Goal: Task Accomplishment & Management: Complete application form

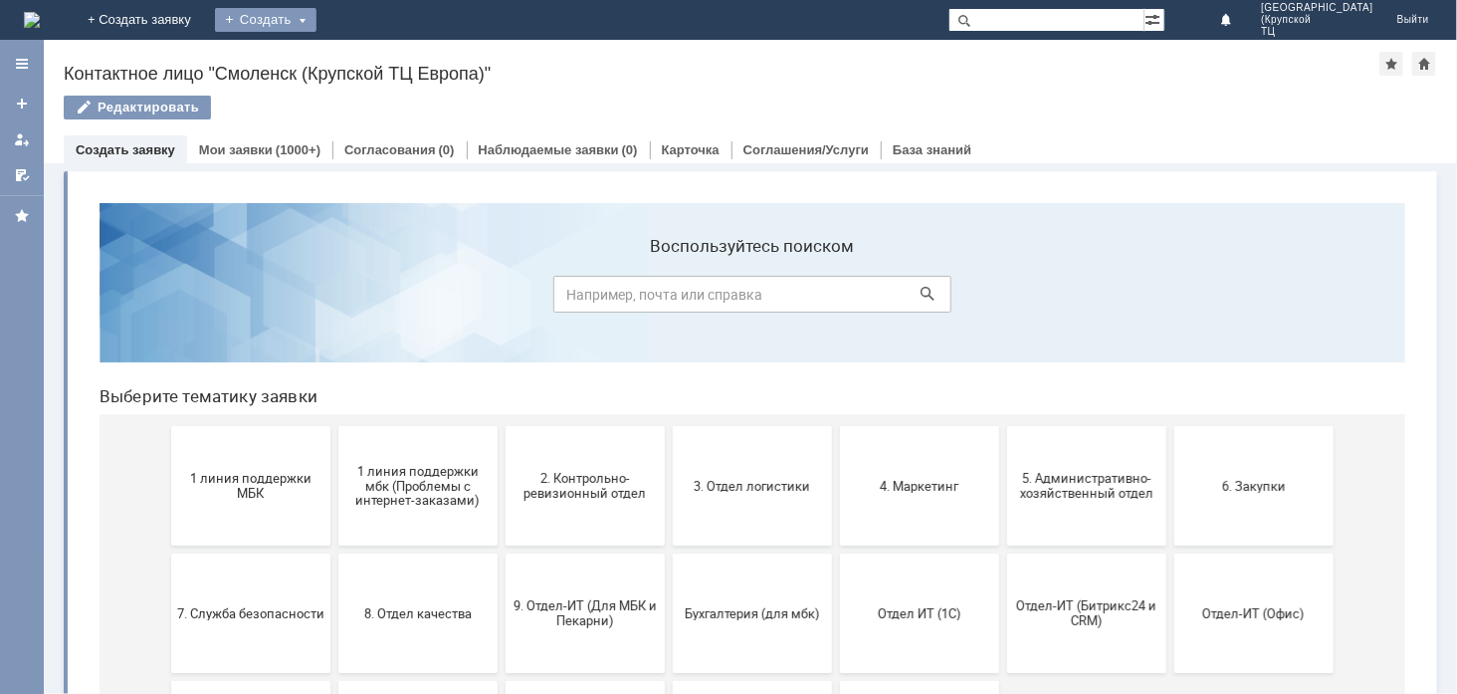
click at [317, 17] on div "Создать" at bounding box center [266, 20] width 102 height 24
click at [370, 64] on link "Заявка" at bounding box center [294, 60] width 151 height 24
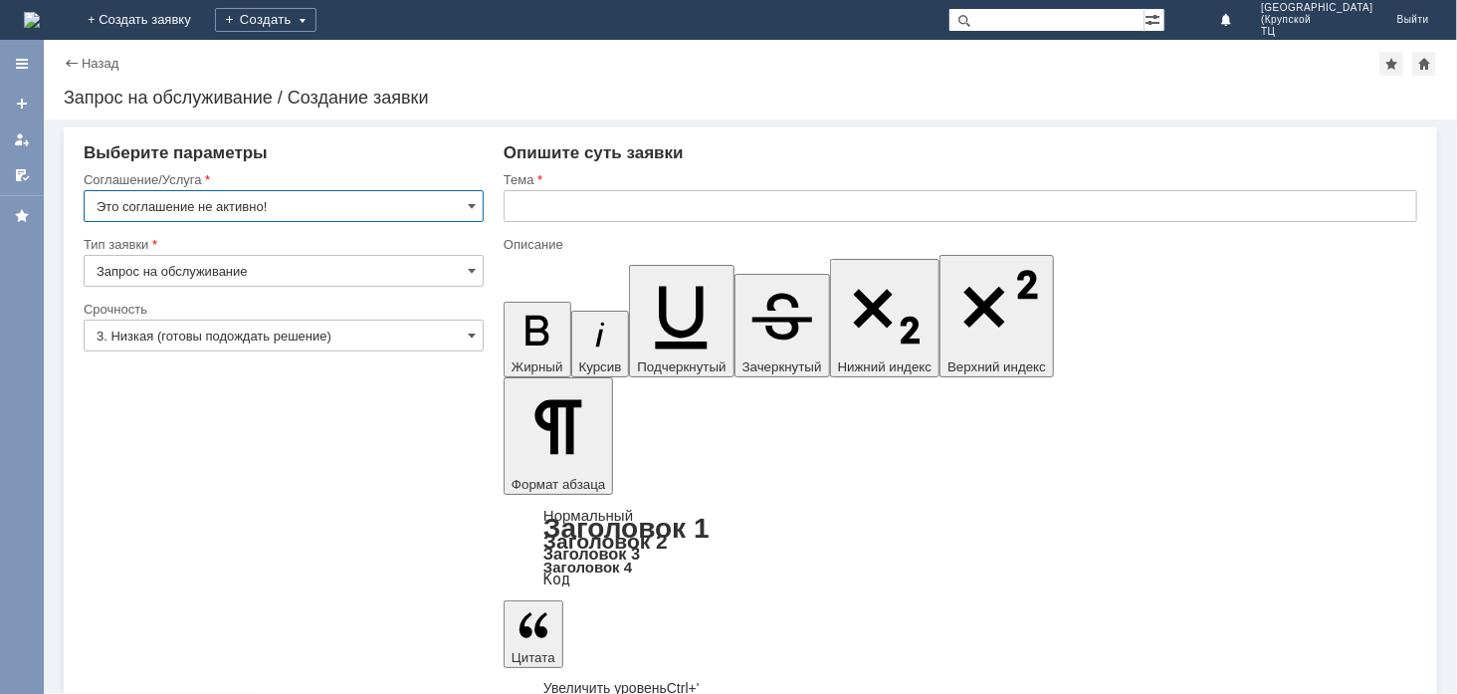
click at [339, 339] on input "3. Низкая (готовы подождать решение)" at bounding box center [284, 336] width 400 height 32
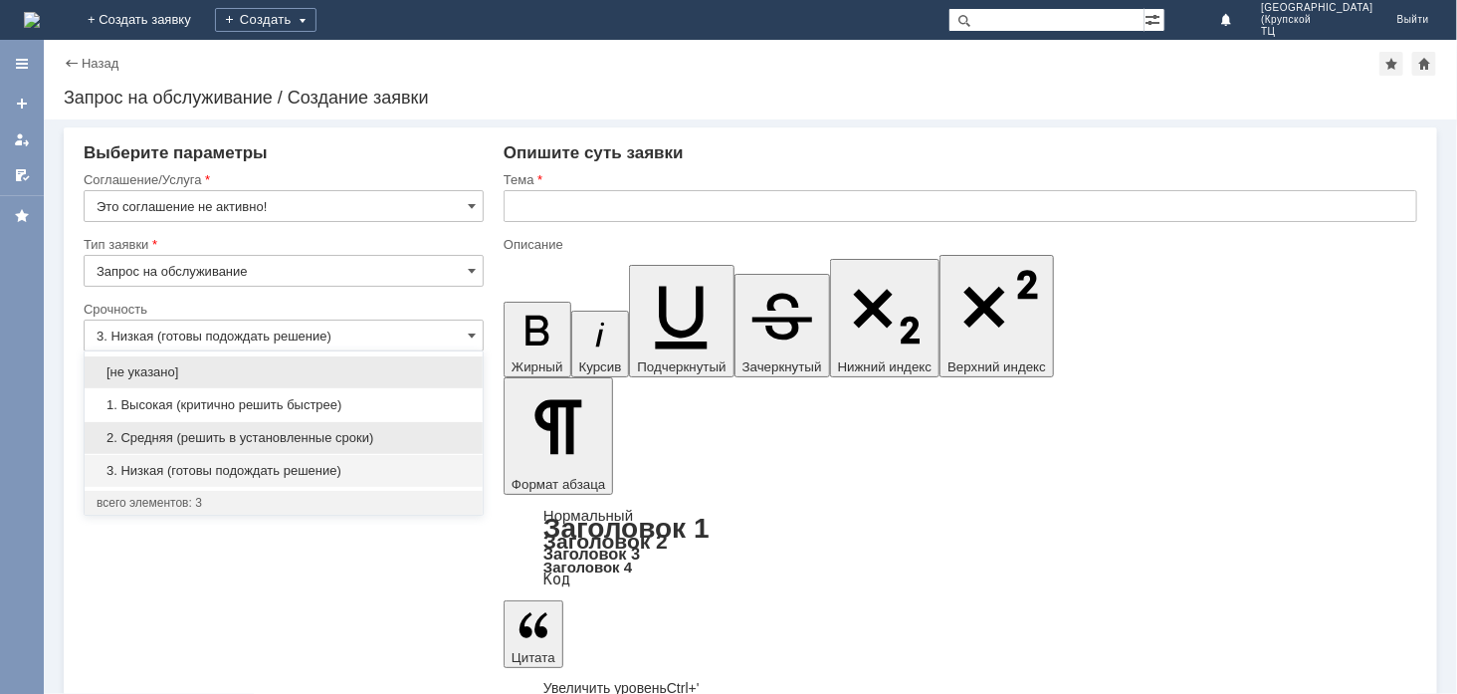
click at [338, 439] on span "2. Средняя (решить в установленные сроки)" at bounding box center [284, 438] width 374 height 16
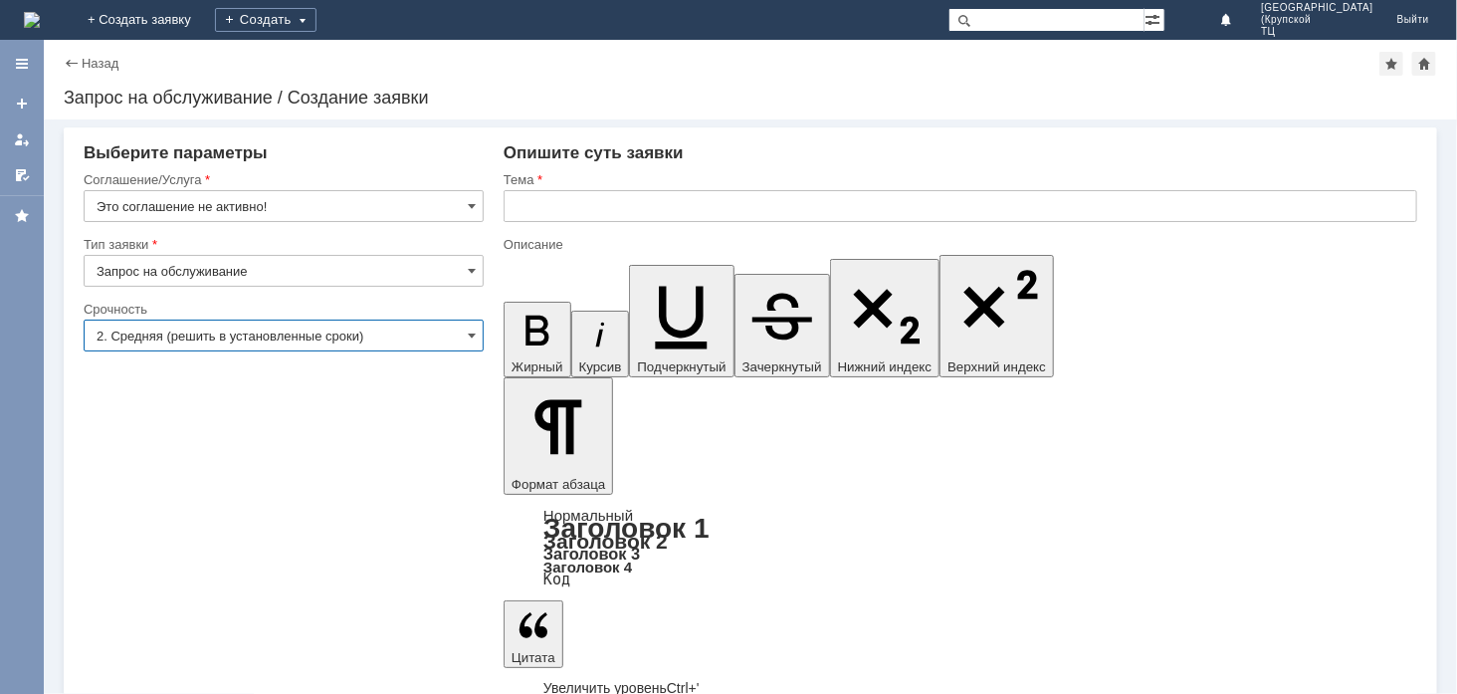
type input "2. Средняя (решить в установленные сроки)"
click at [471, 207] on span at bounding box center [472, 206] width 8 height 16
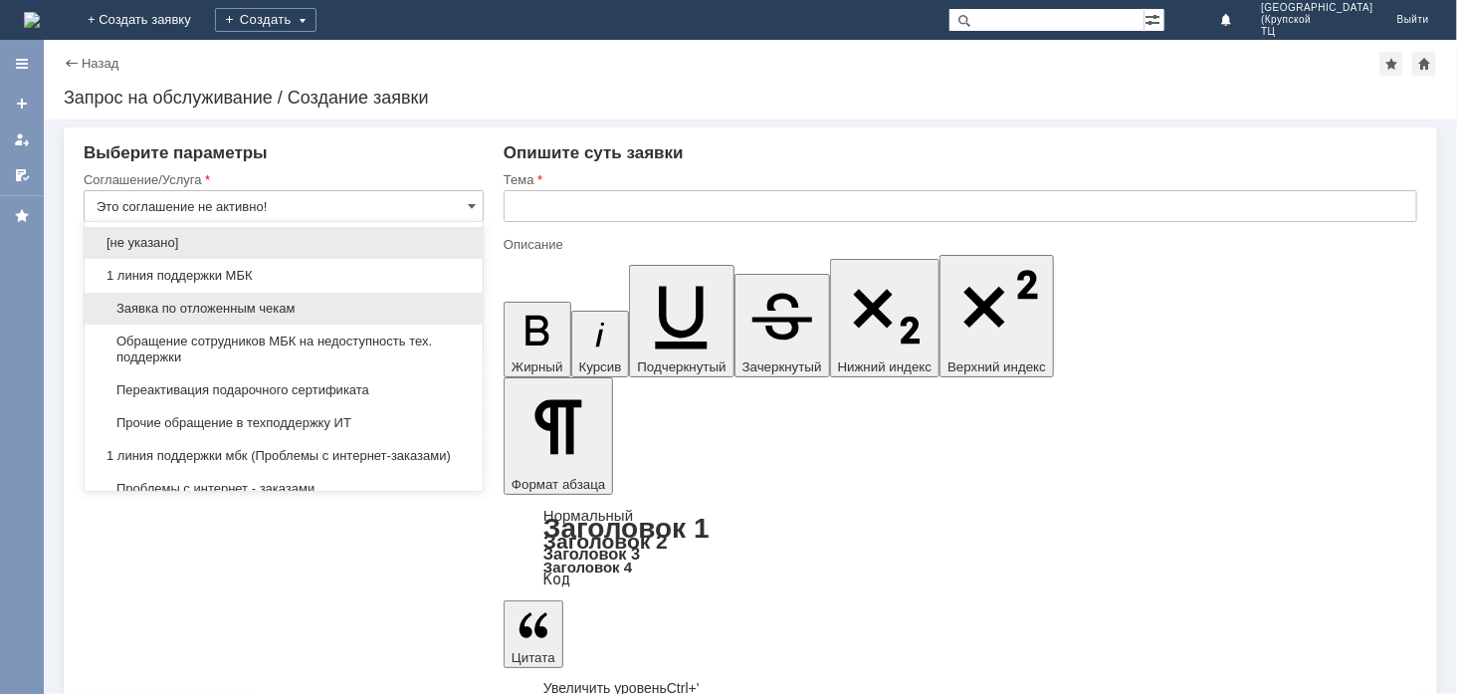
click at [434, 302] on span "Заявка по отложенным чекам" at bounding box center [284, 309] width 374 height 16
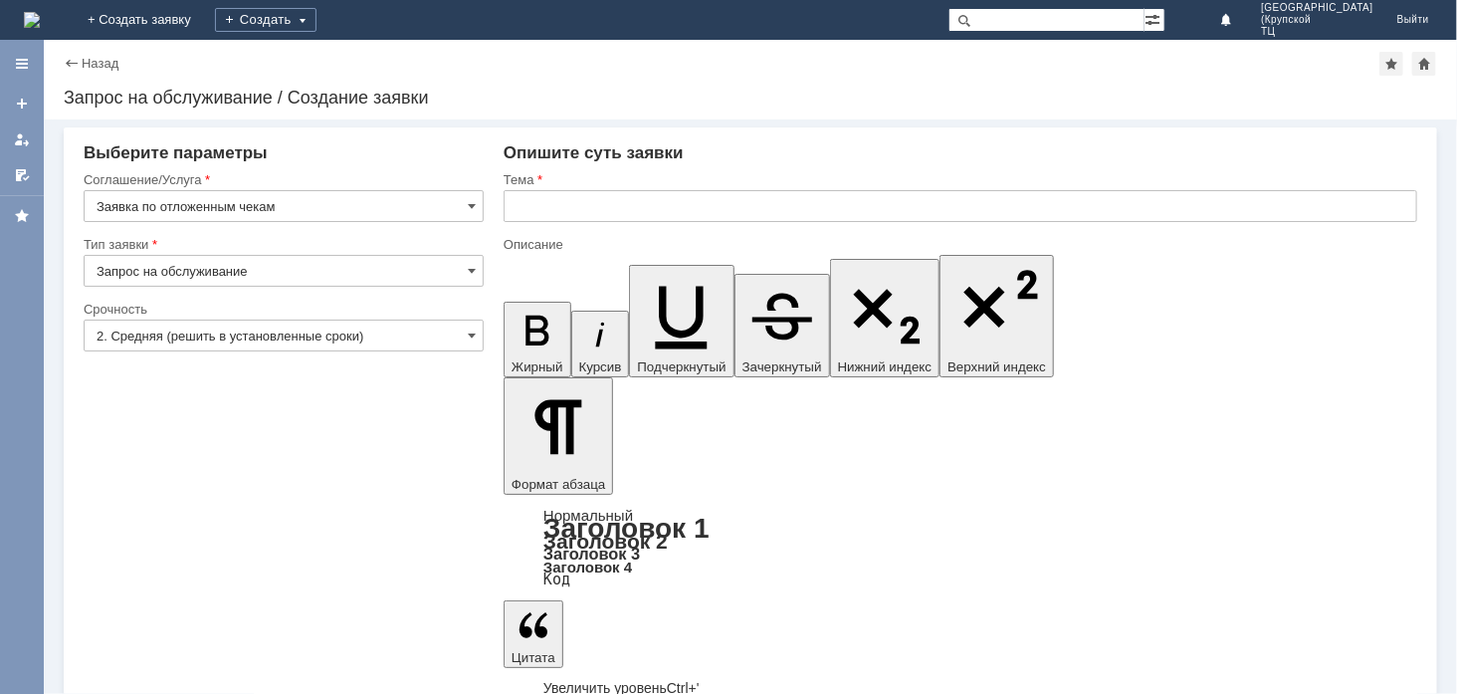
type input "Заявка по отложенным чекам"
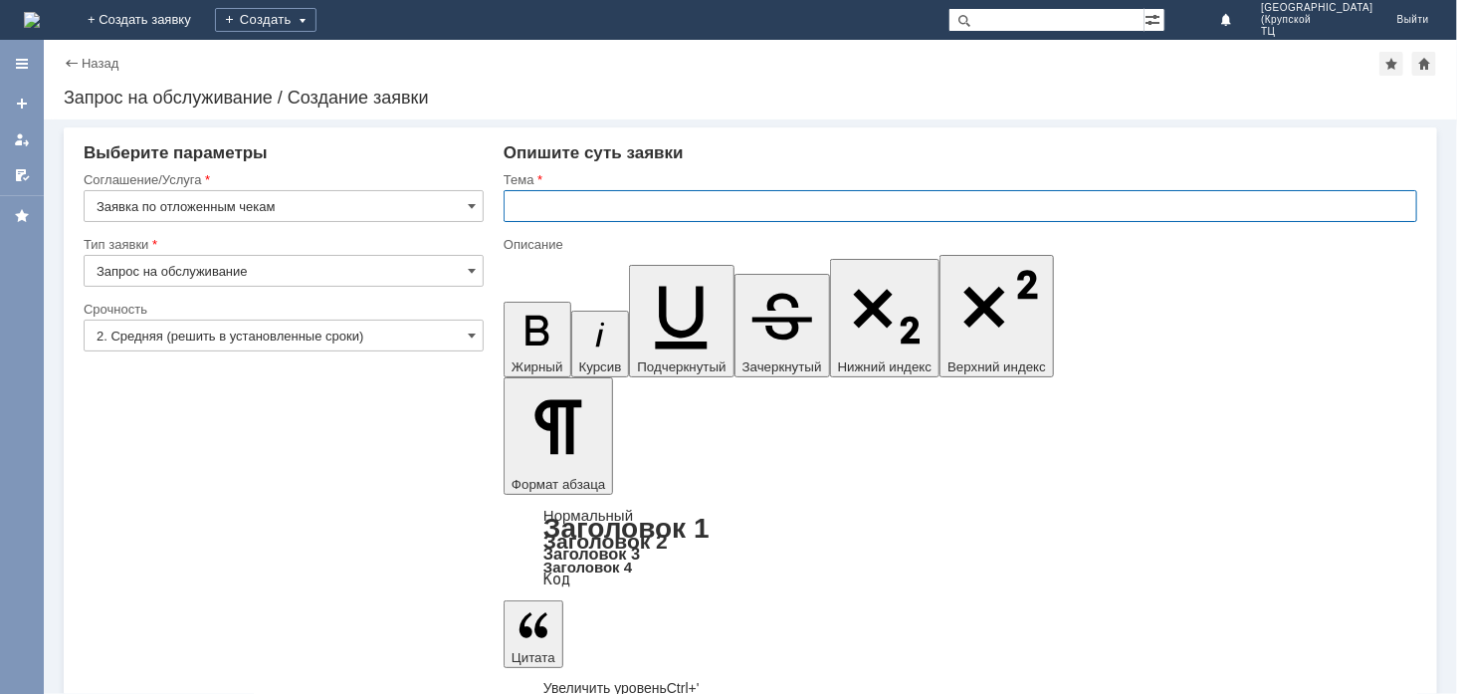
click at [583, 209] on input "text" at bounding box center [961, 206] width 914 height 32
type input "ПРОШУ УДАЛИТЬ ОТЛОЖЕННЫЕ ЧЕКИ"
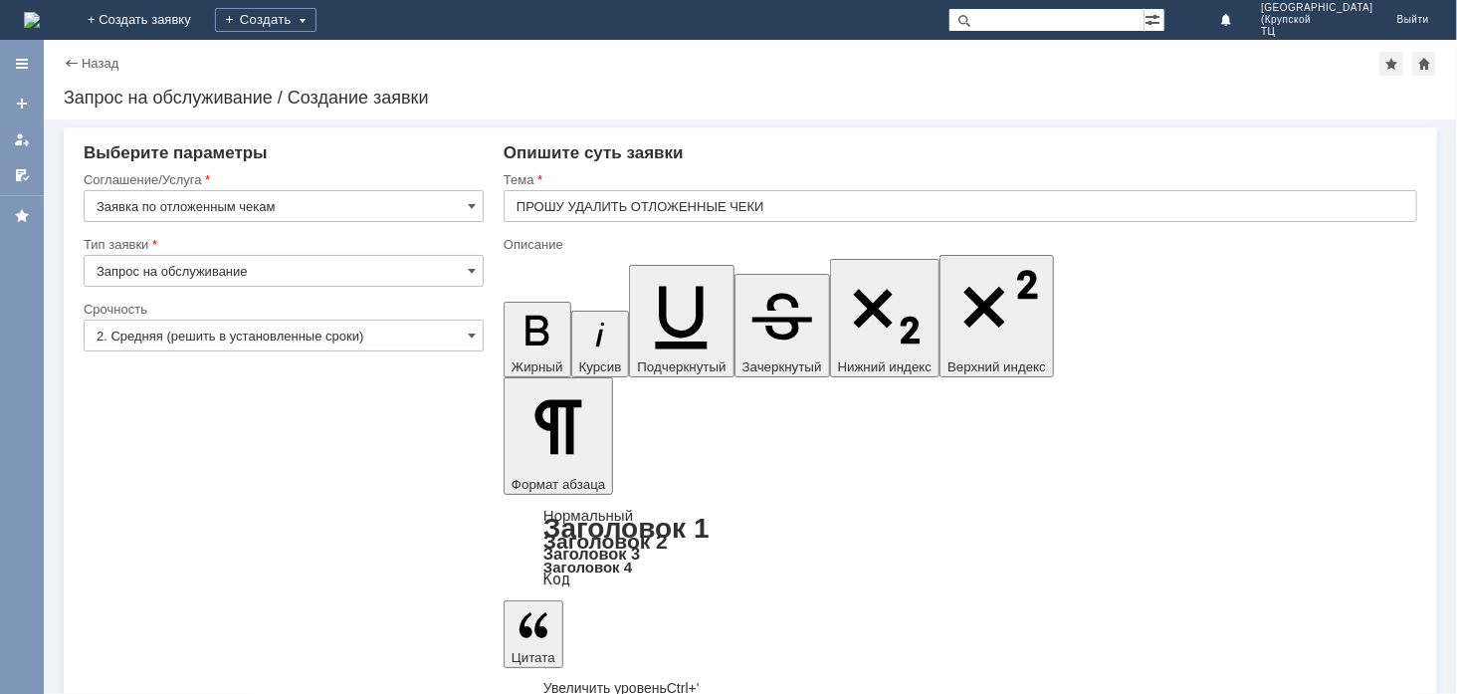
drag, startPoint x: 1096, startPoint y: 5730, endPoint x: 1492, endPoint y: 5994, distance: 476.0
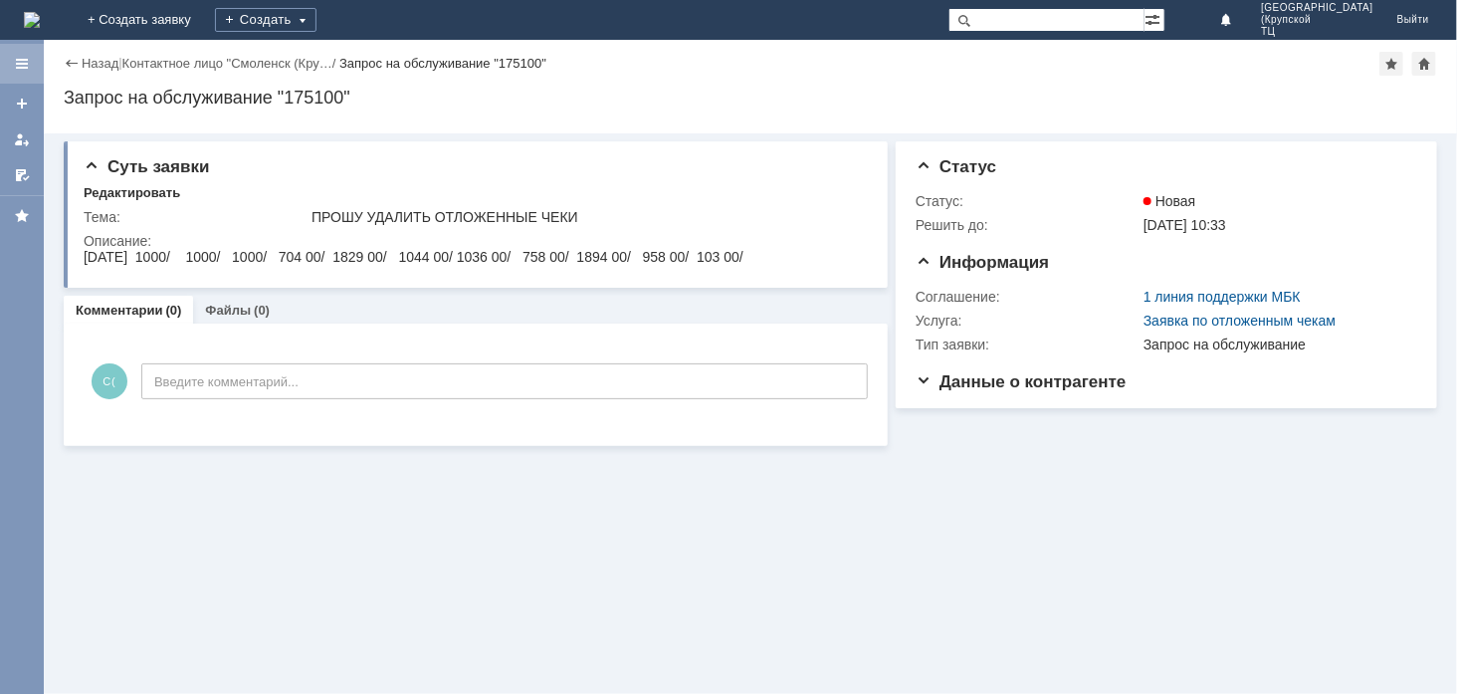
click at [34, 55] on div at bounding box center [22, 64] width 44 height 40
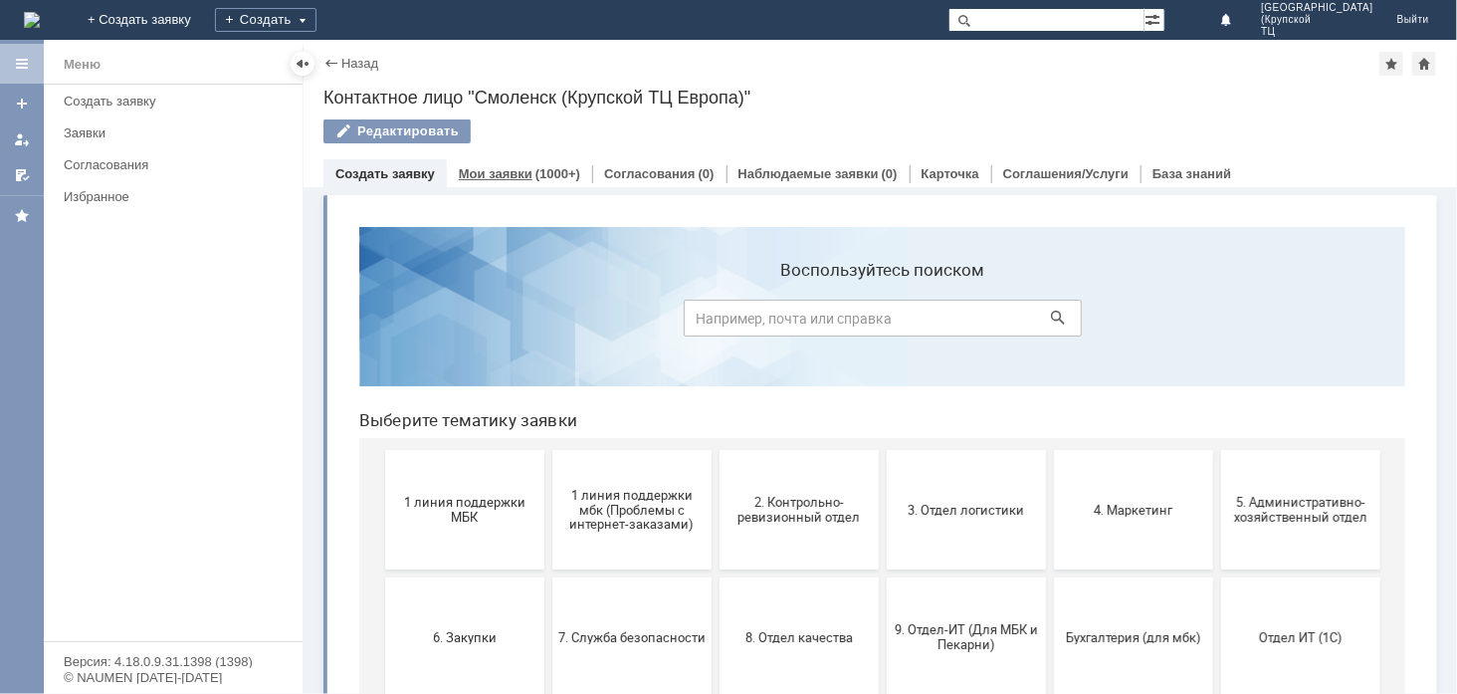
click at [490, 160] on div "Мои заявки (1000+)" at bounding box center [519, 173] width 145 height 29
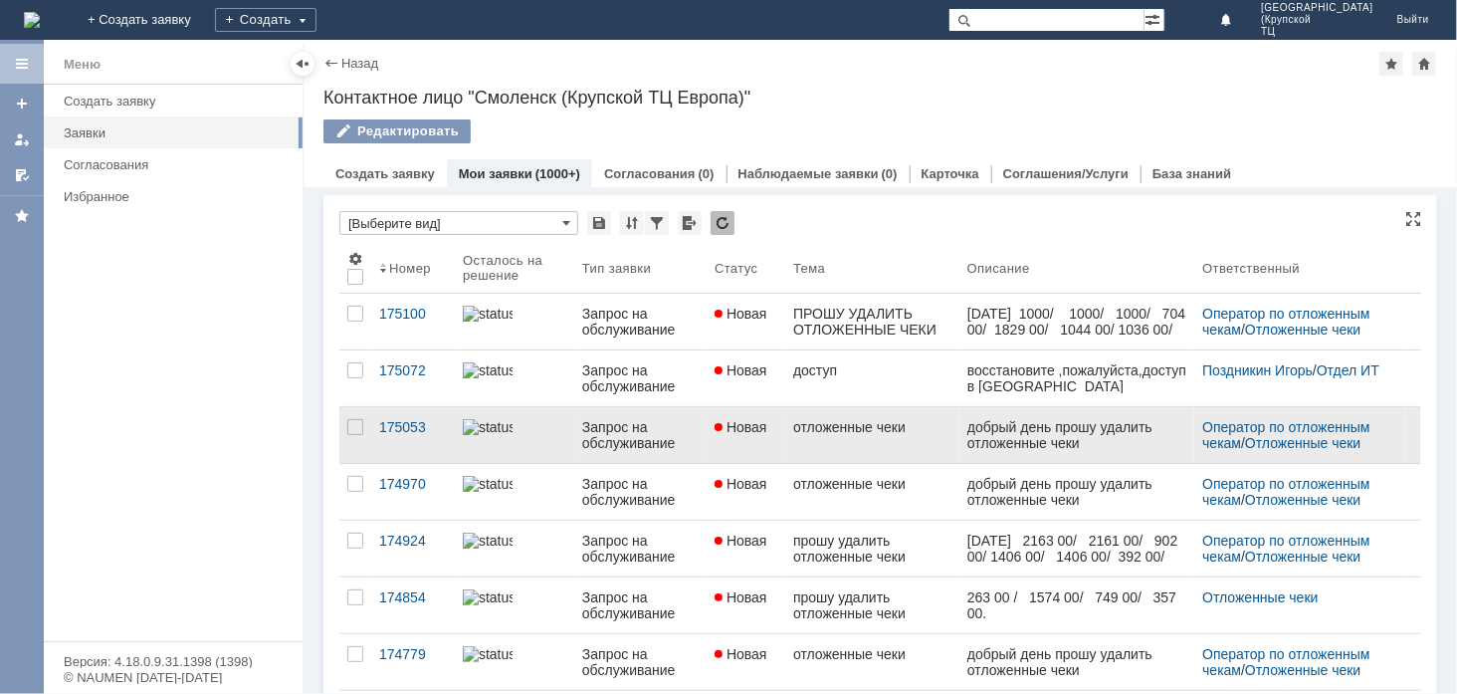
click at [581, 418] on link "Запрос на обслуживание" at bounding box center [640, 435] width 132 height 56
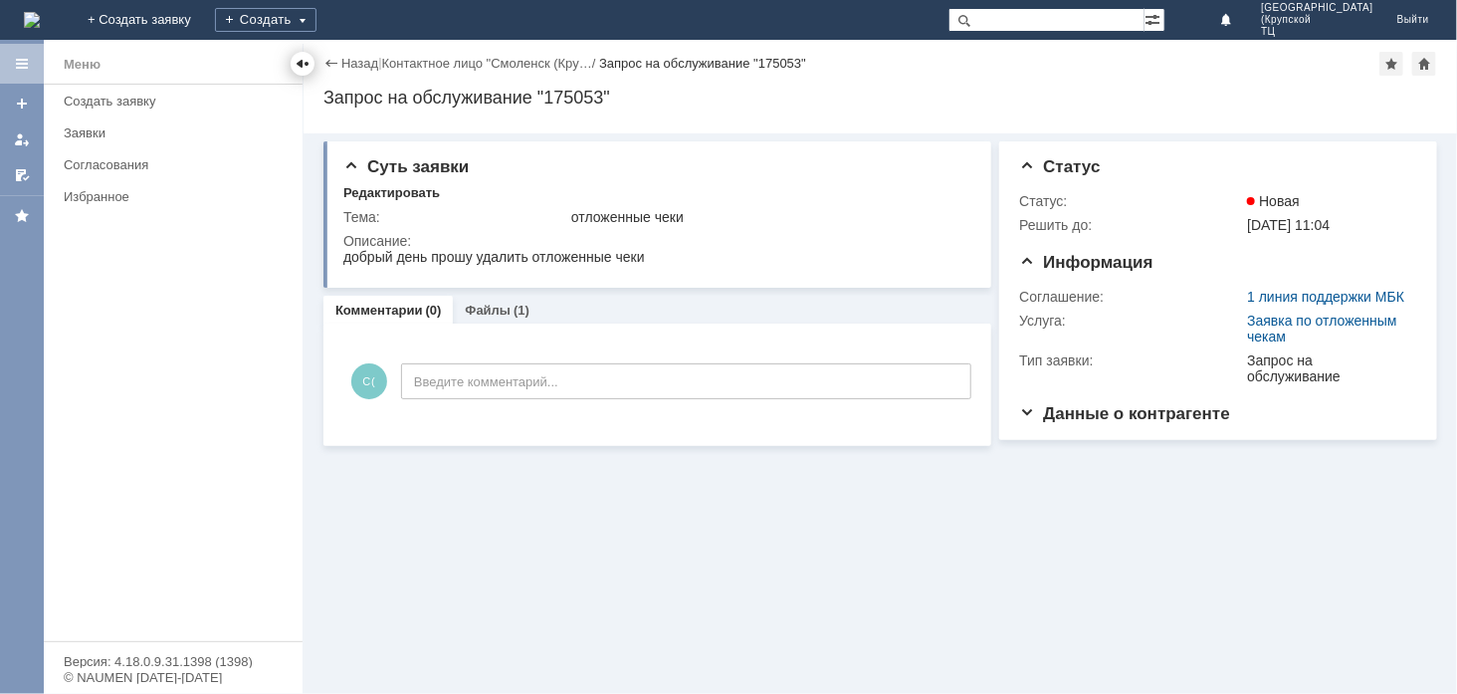
click at [302, 72] on div at bounding box center [303, 64] width 24 height 24
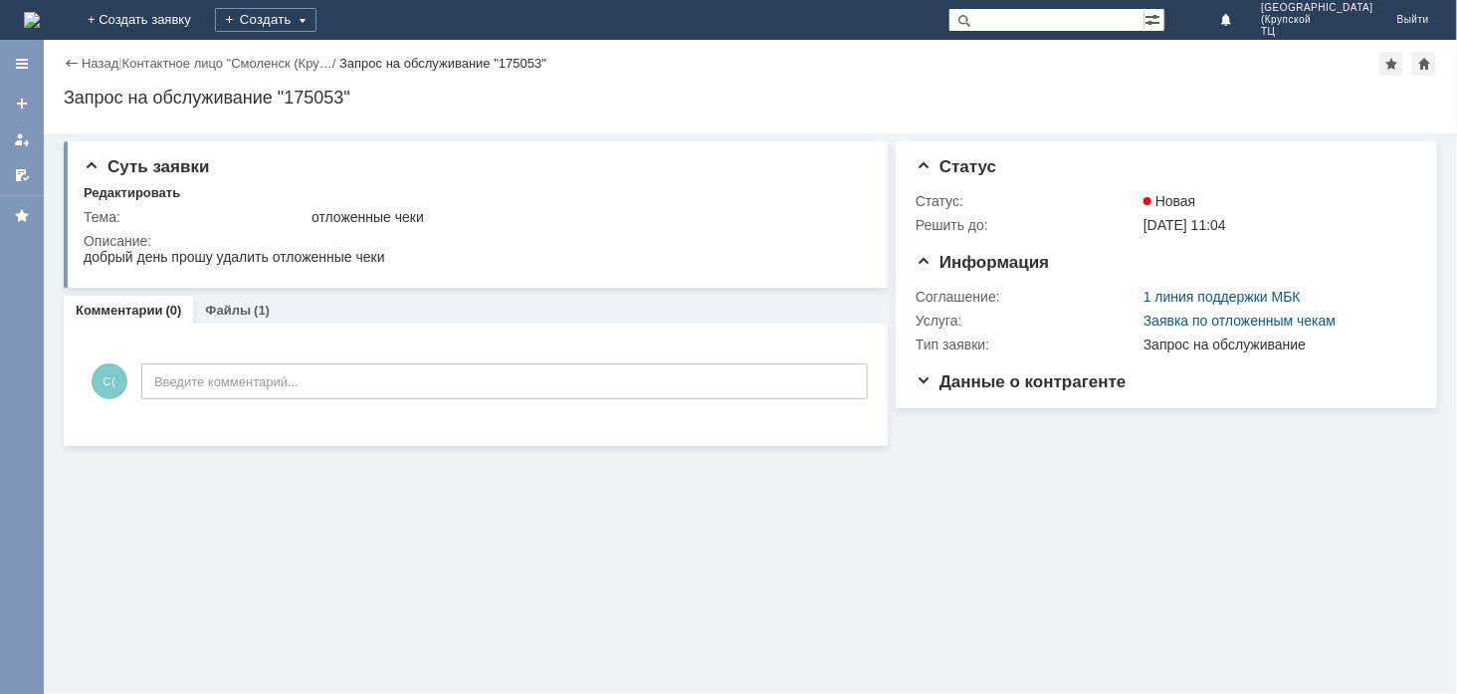
click at [74, 62] on div "Назад" at bounding box center [91, 63] width 55 height 15
